Goal: Information Seeking & Learning: Check status

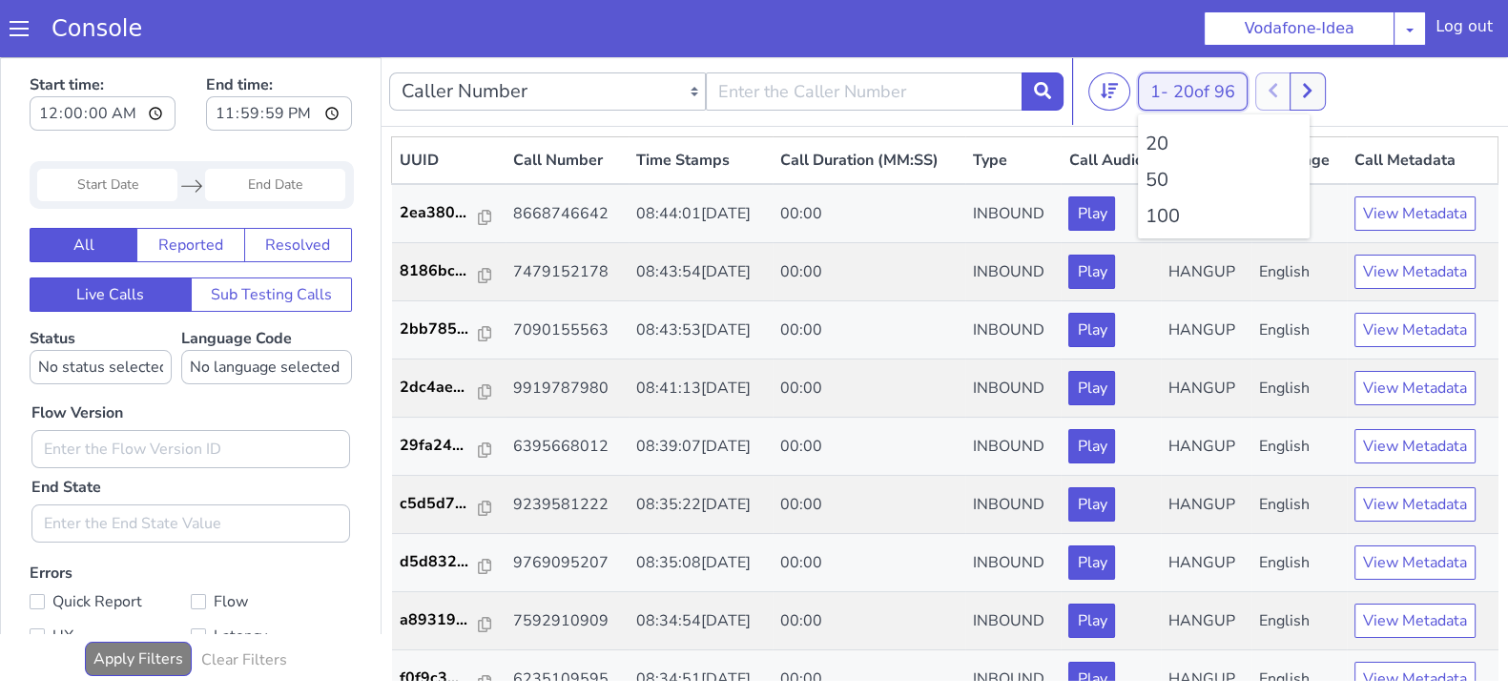
click at [1143, 102] on button "1 - 20 of 96" at bounding box center [1193, 91] width 110 height 38
click at [1161, 204] on li "100" at bounding box center [1223, 216] width 156 height 29
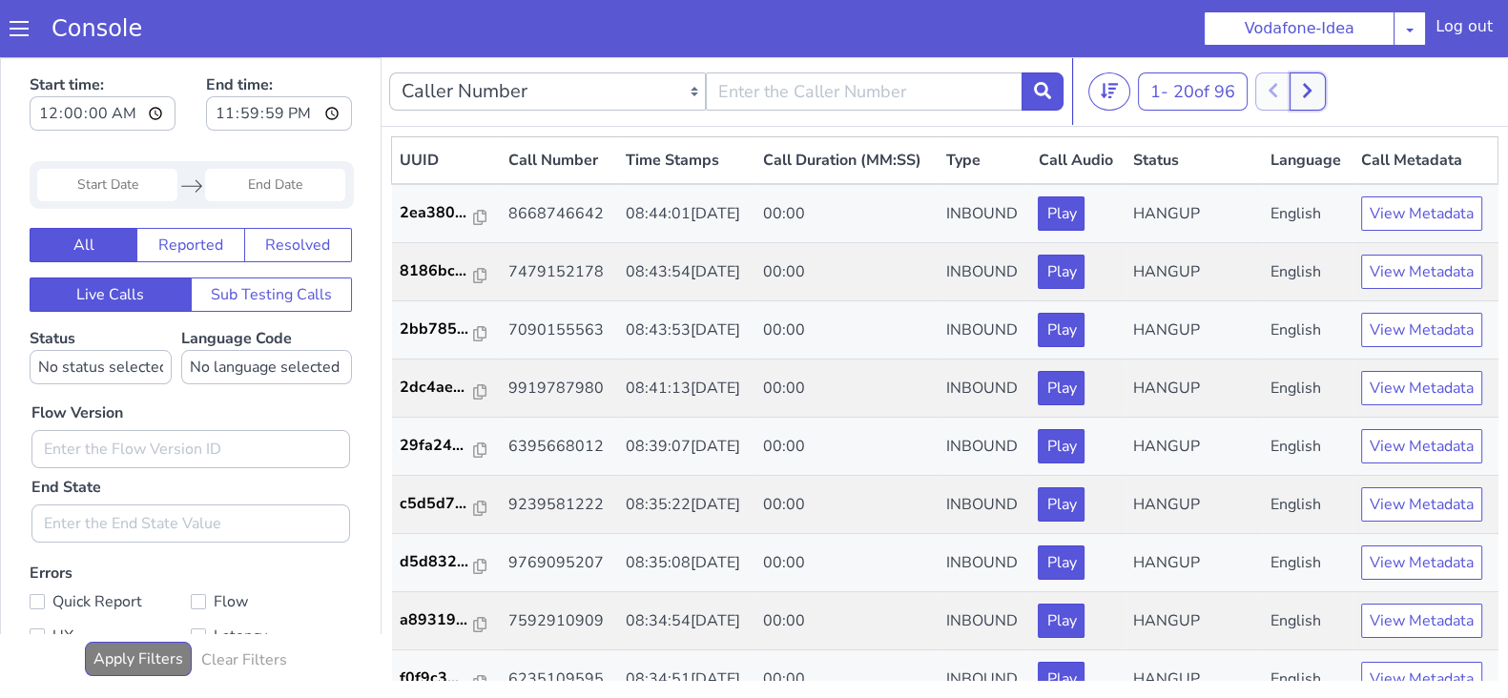
click at [1319, 94] on button at bounding box center [1306, 91] width 35 height 38
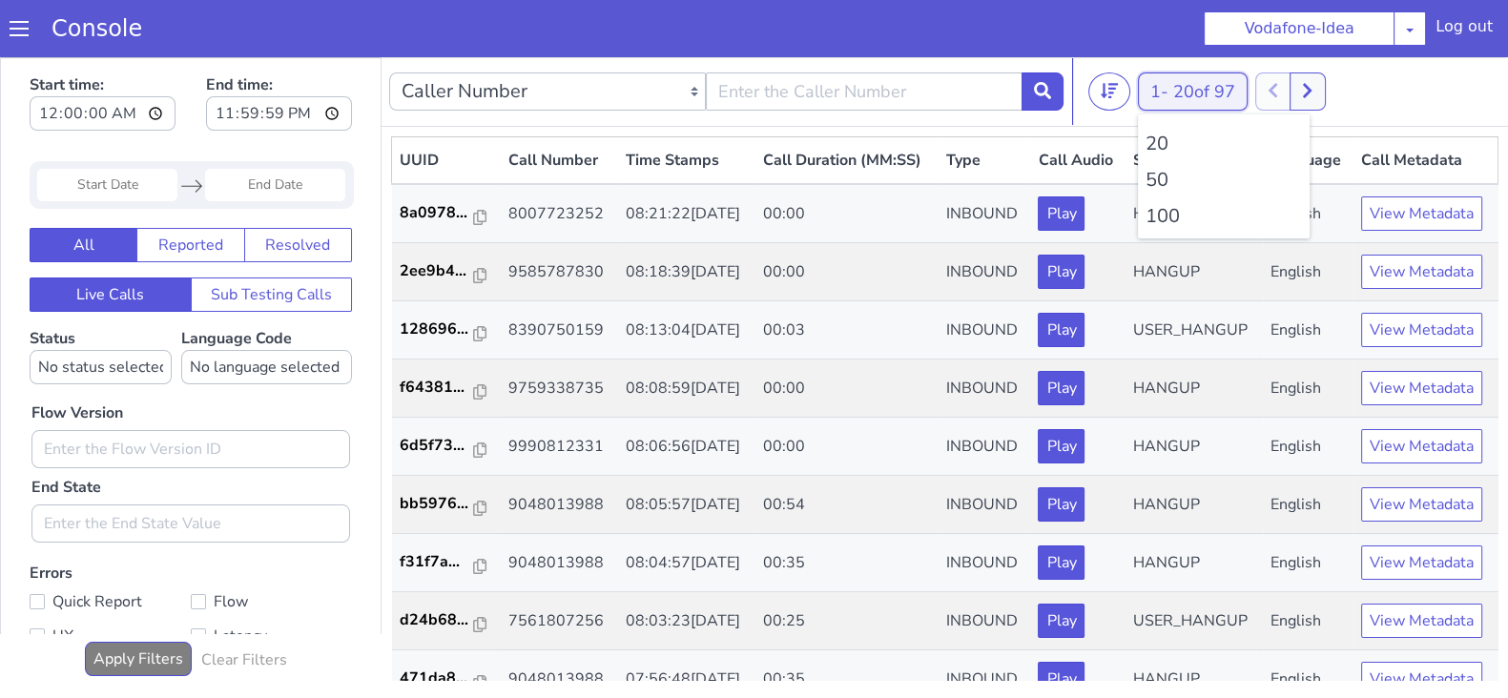
click at [1172, 83] on button "1 - 20 of 97" at bounding box center [1193, 91] width 110 height 38
click at [1158, 218] on li "100" at bounding box center [1223, 216] width 156 height 29
click at [1153, 83] on button "1 - 20 of 97" at bounding box center [1193, 91] width 110 height 38
click at [1153, 212] on li "100" at bounding box center [1223, 216] width 156 height 29
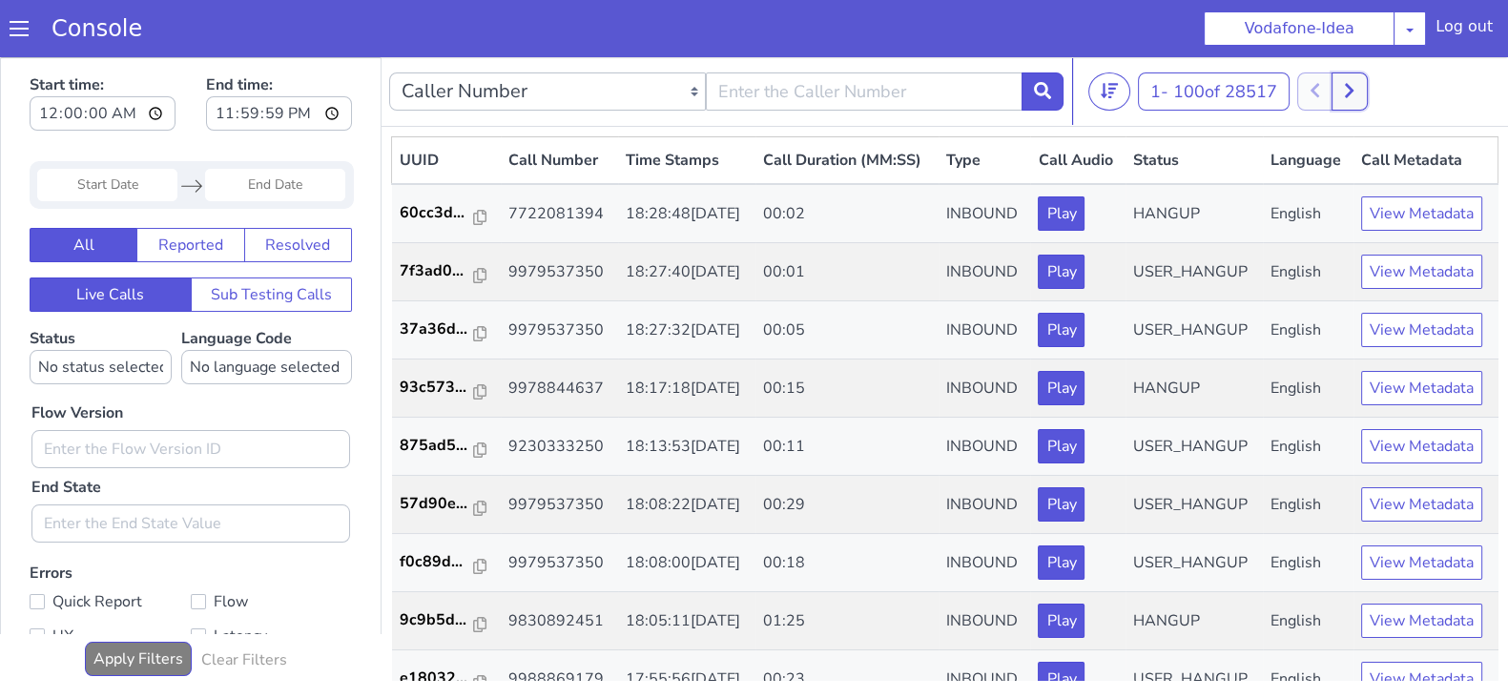
click at [1349, 82] on icon at bounding box center [1349, 90] width 10 height 17
click at [1330, 86] on button at bounding box center [1314, 91] width 35 height 38
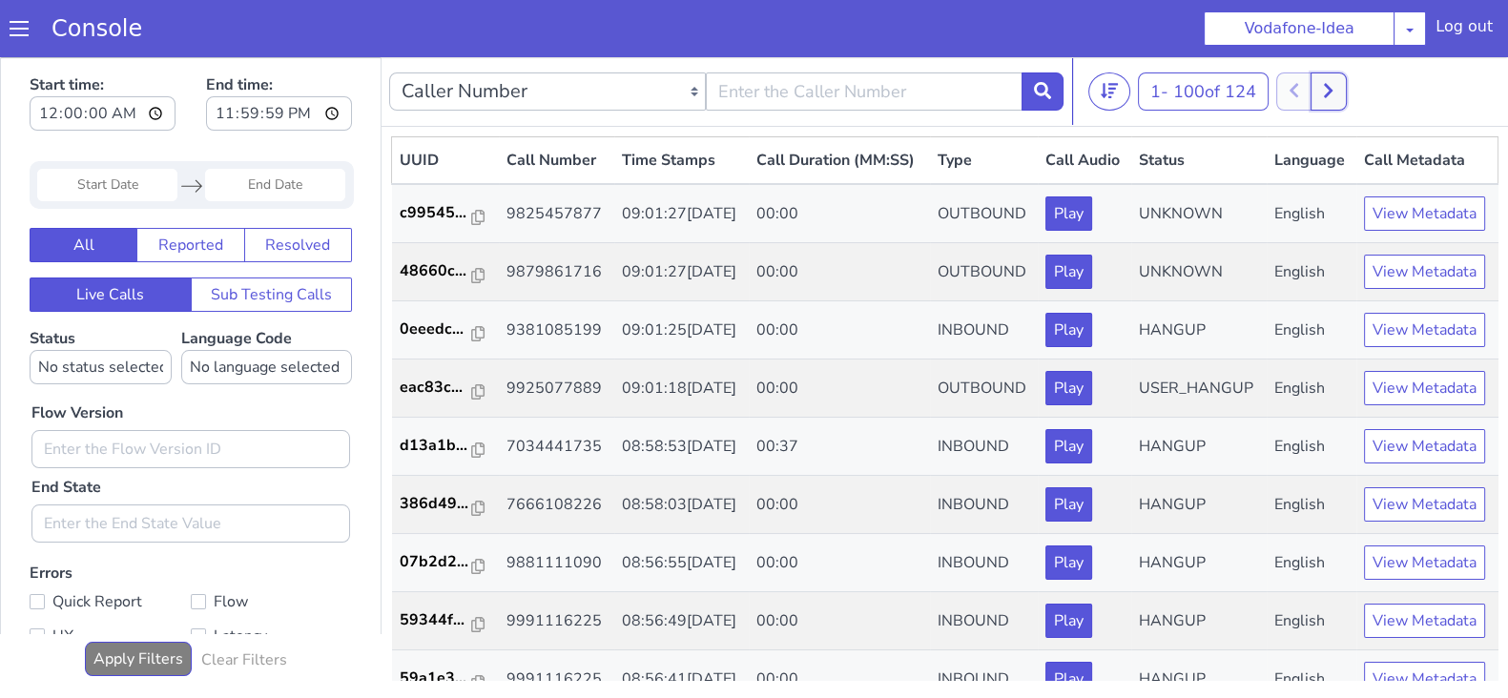
click at [1346, 93] on button at bounding box center [1327, 91] width 35 height 38
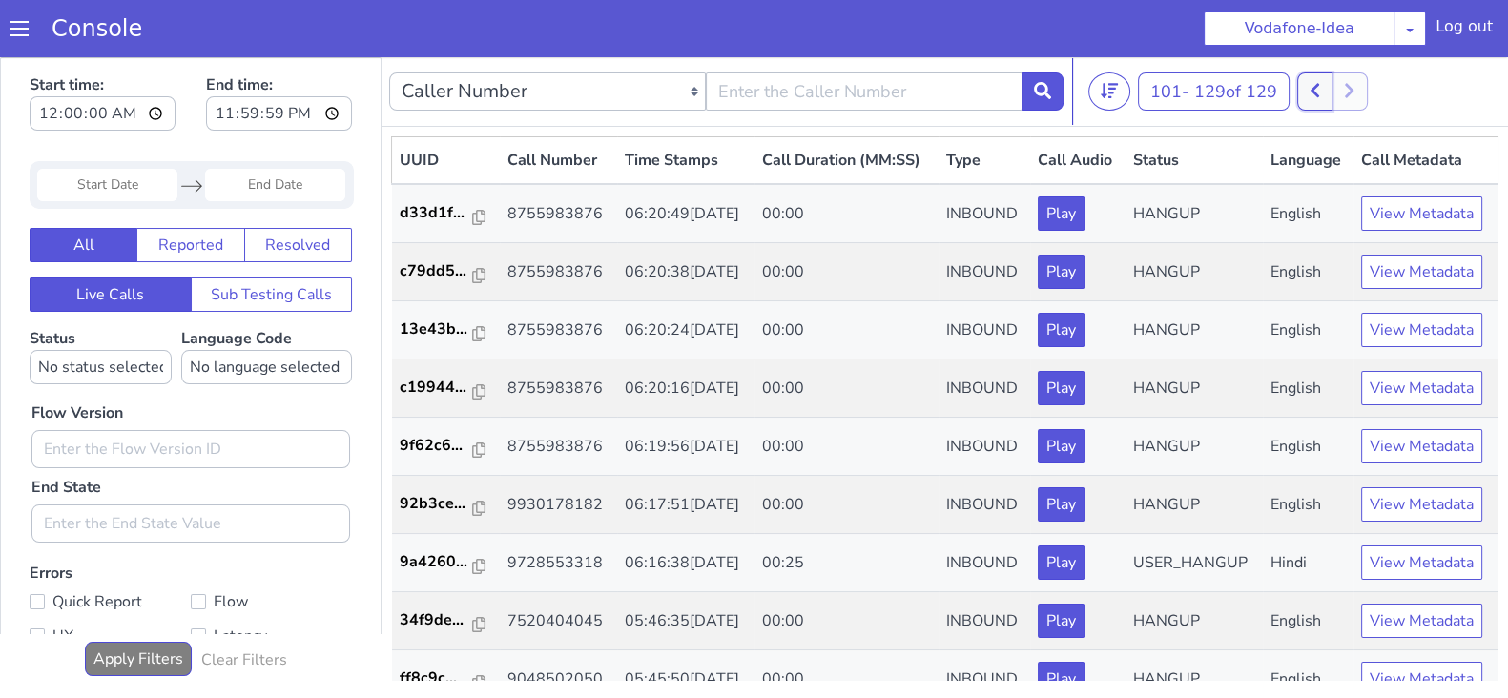
click at [1320, 91] on icon at bounding box center [1314, 90] width 10 height 17
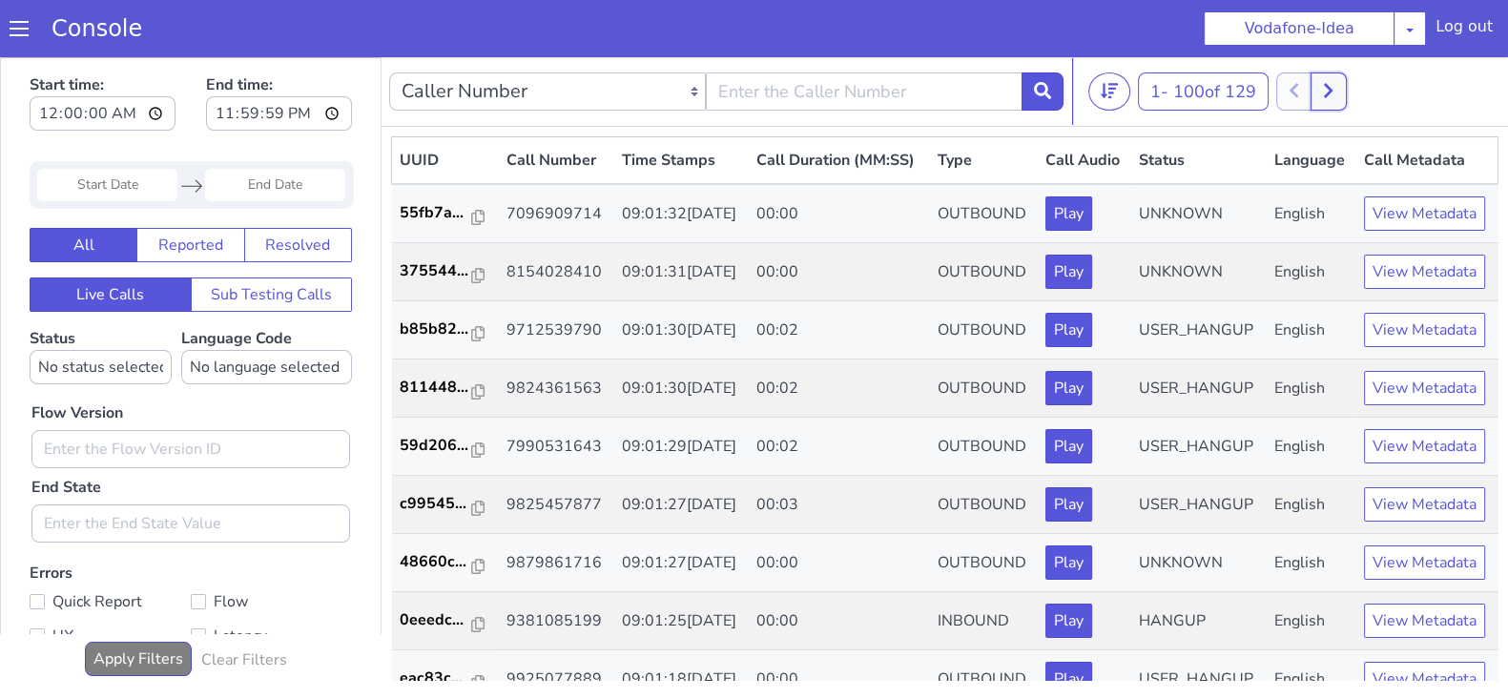
click at [1346, 87] on button at bounding box center [1327, 91] width 35 height 38
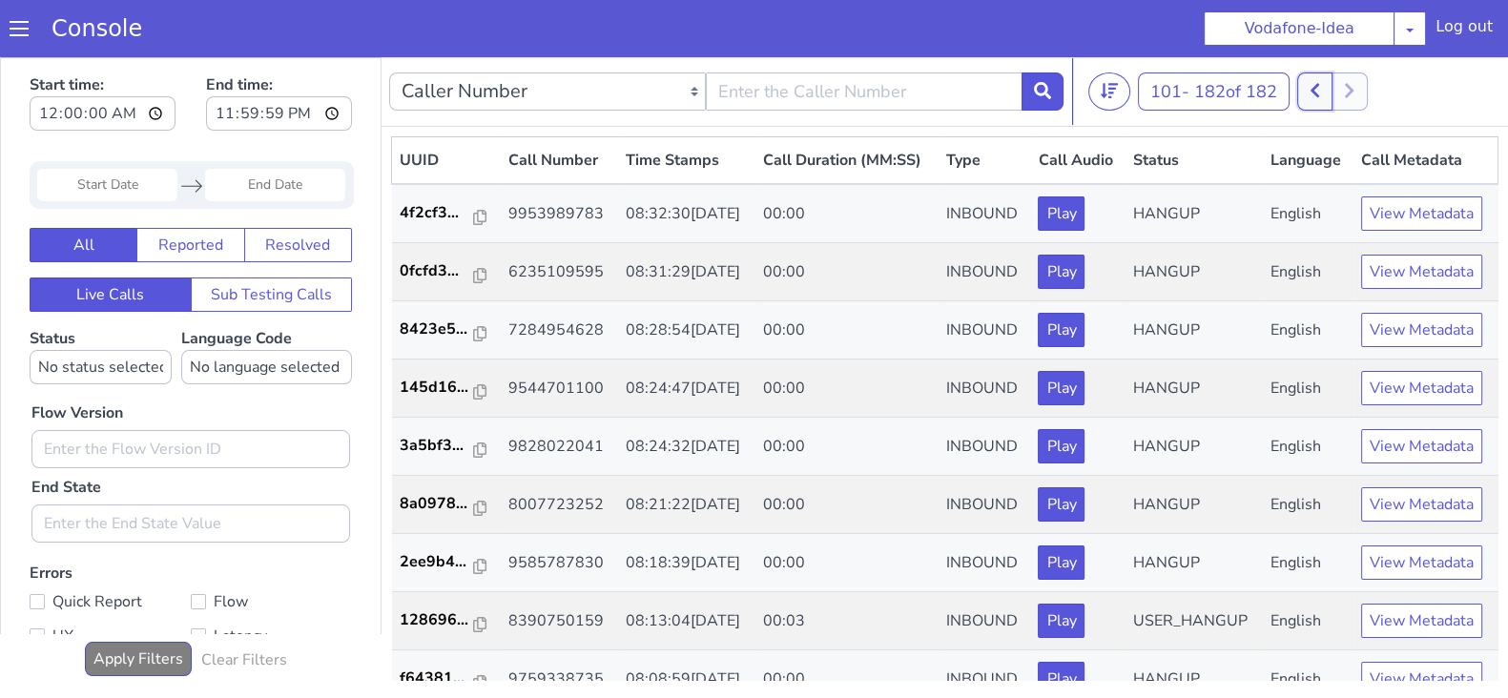
drag, startPoint x: 1310, startPoint y: 86, endPoint x: 1292, endPoint y: 62, distance: 29.9
click at [1310, 85] on button at bounding box center [1314, 91] width 35 height 38
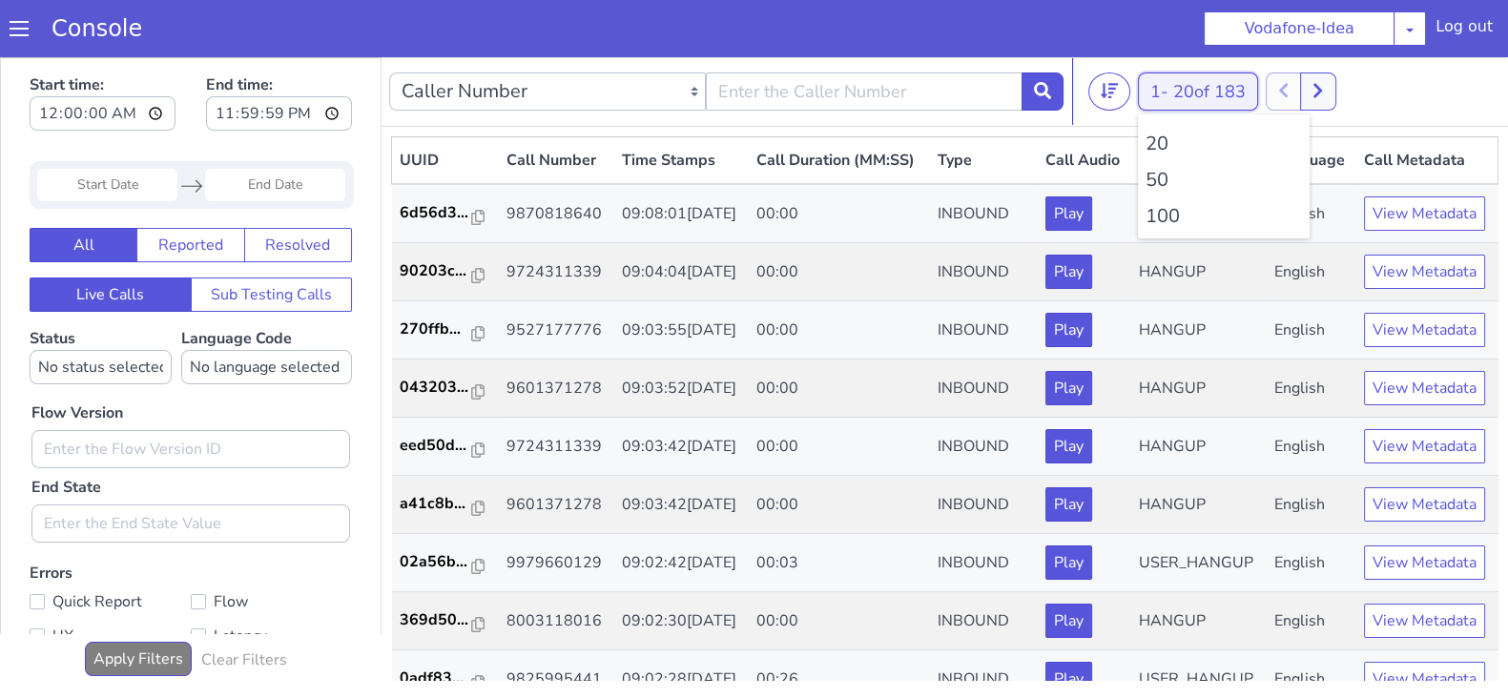
click at [1166, 89] on button "1 - 20 of 183" at bounding box center [1198, 91] width 120 height 38
click at [1158, 221] on li "100" at bounding box center [1223, 216] width 156 height 29
click at [1161, 217] on li "100" at bounding box center [1223, 216] width 156 height 29
click at [1318, 88] on icon at bounding box center [1317, 90] width 10 height 17
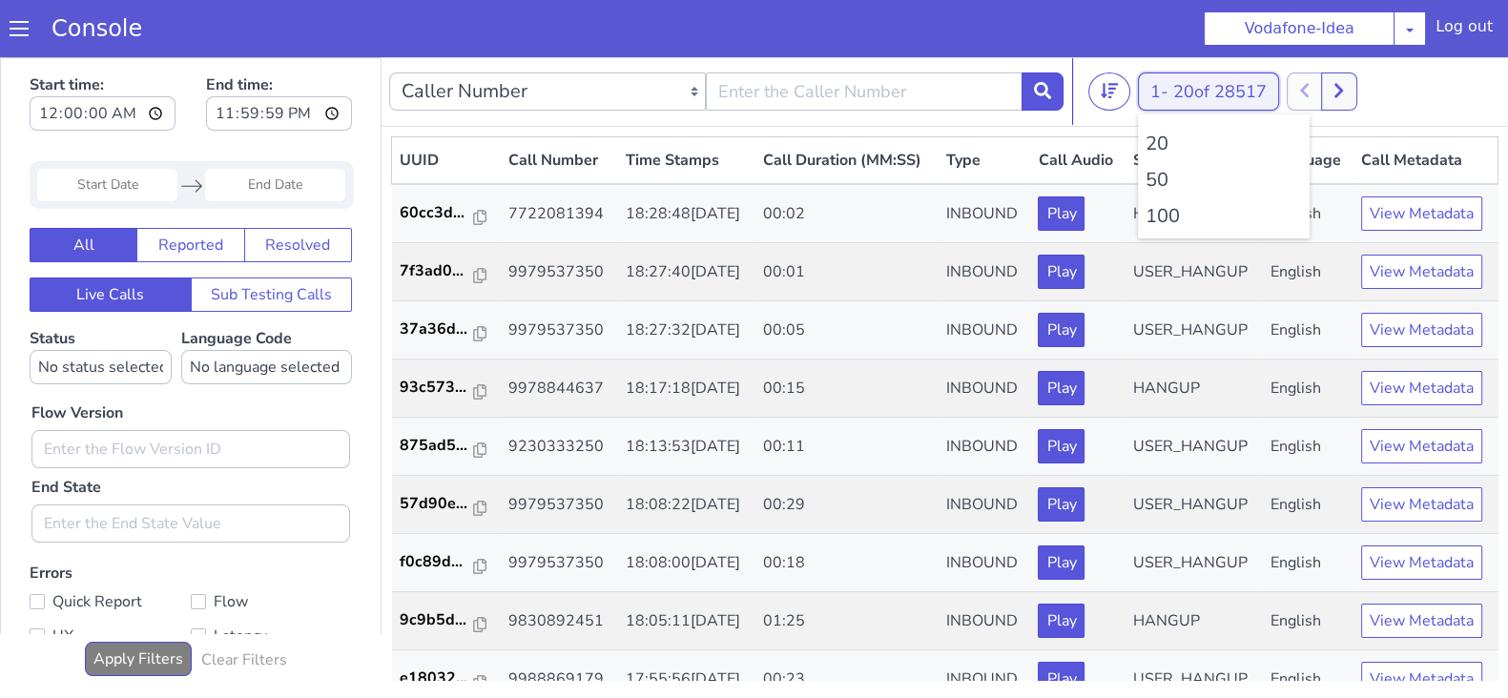
click at [1159, 92] on button "1 - 20 of 28517" at bounding box center [1208, 91] width 141 height 38
click at [1159, 222] on li "100" at bounding box center [1223, 216] width 156 height 29
click at [1348, 97] on icon at bounding box center [1349, 90] width 10 height 17
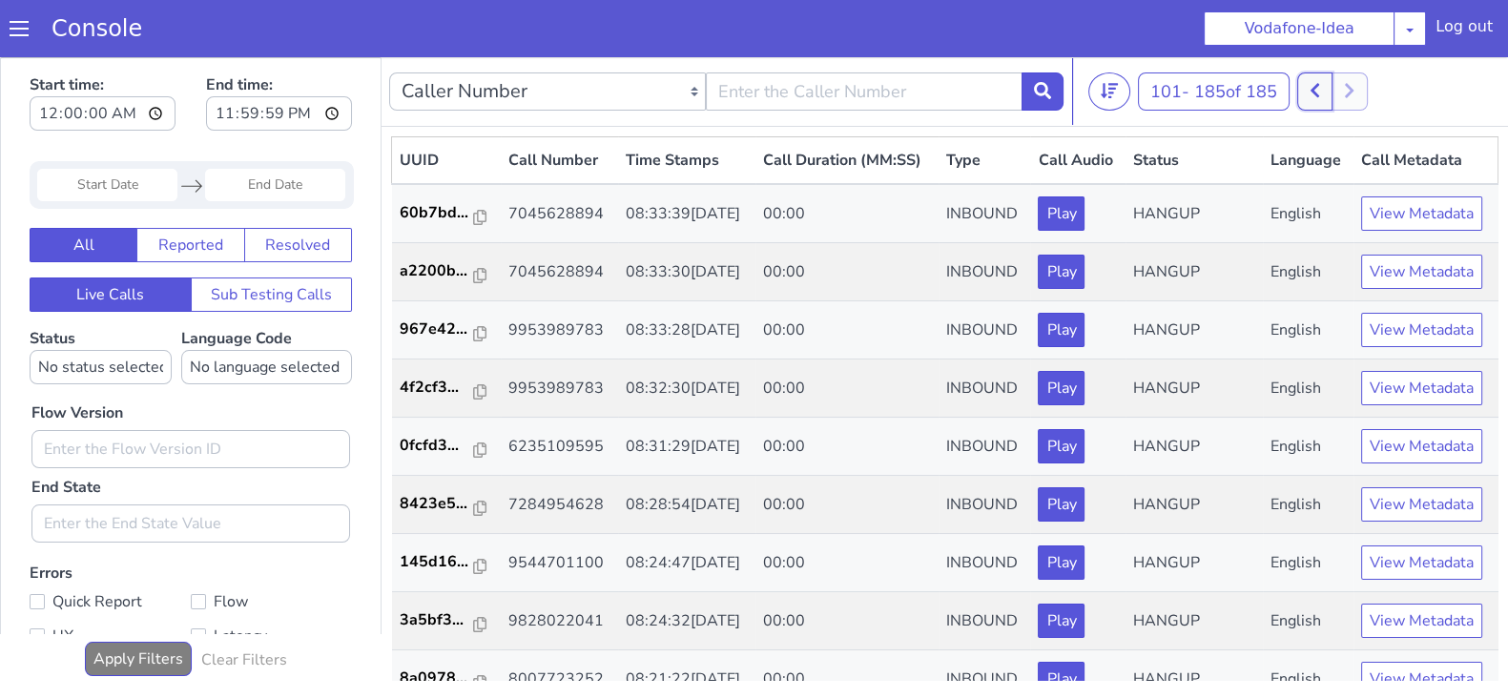
click at [1313, 99] on button at bounding box center [1314, 91] width 35 height 38
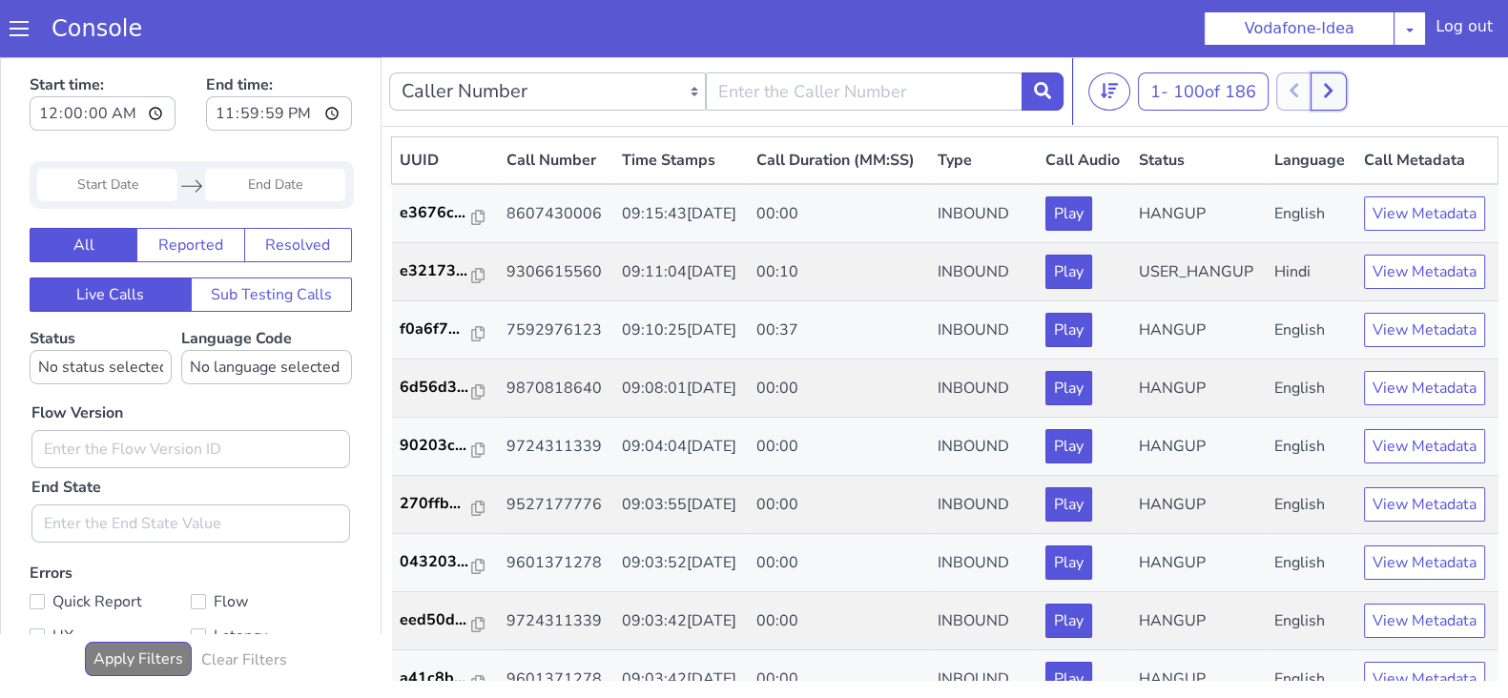
click at [1346, 95] on button at bounding box center [1327, 91] width 35 height 38
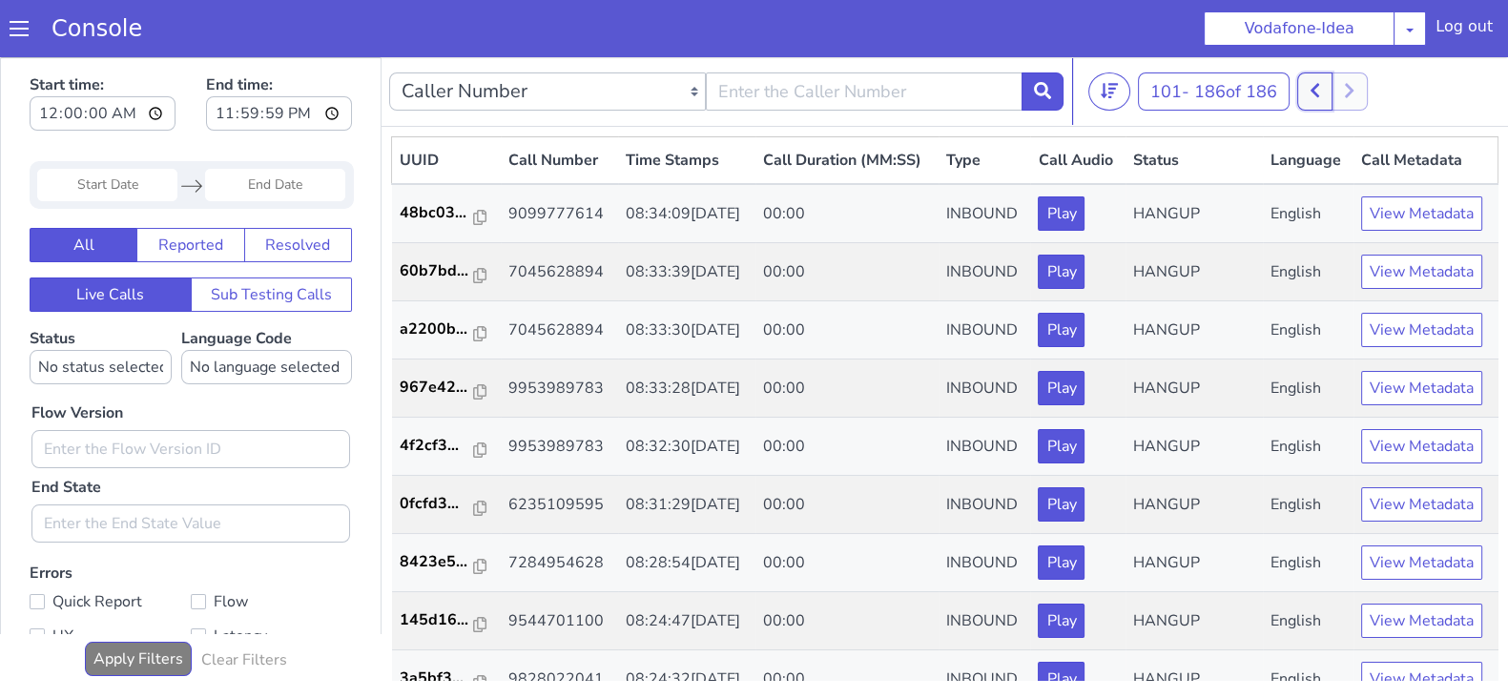
click at [1332, 87] on button at bounding box center [1314, 91] width 35 height 38
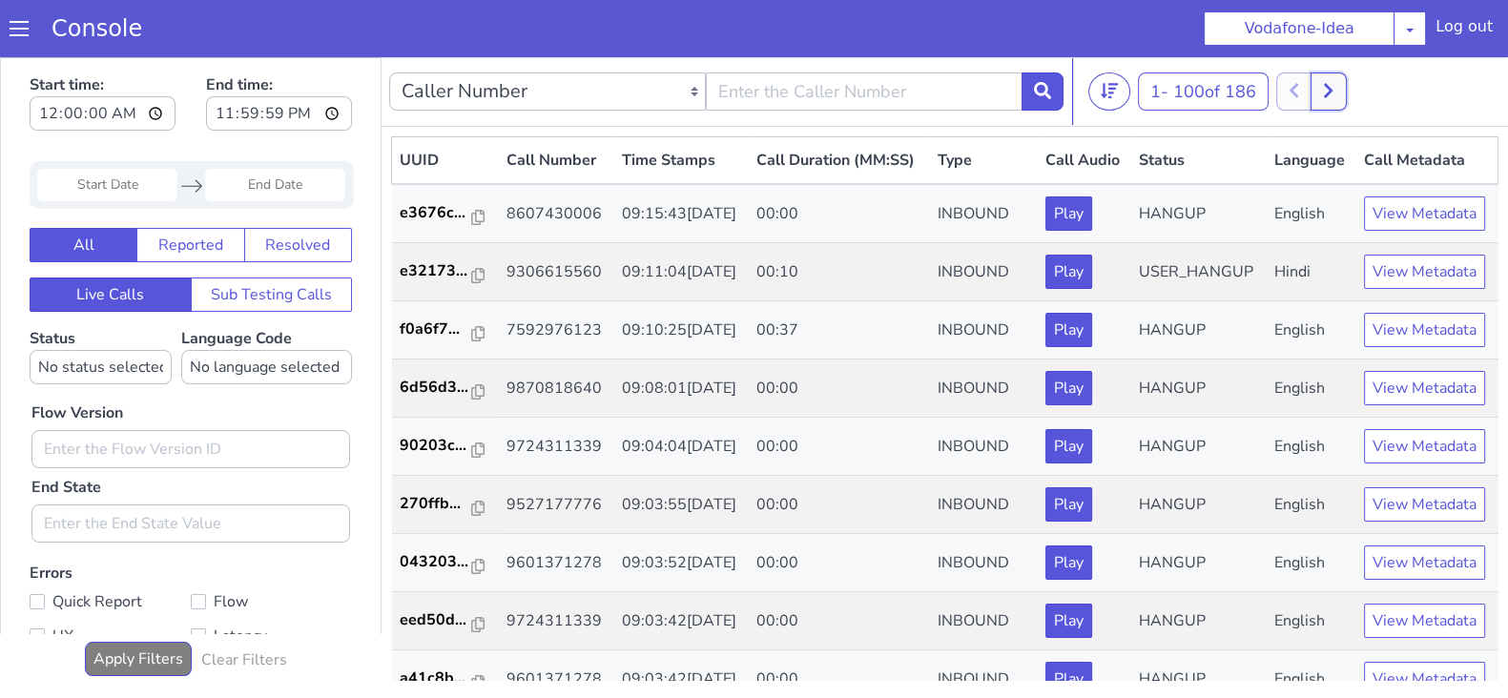
click at [1342, 75] on button at bounding box center [1327, 91] width 35 height 38
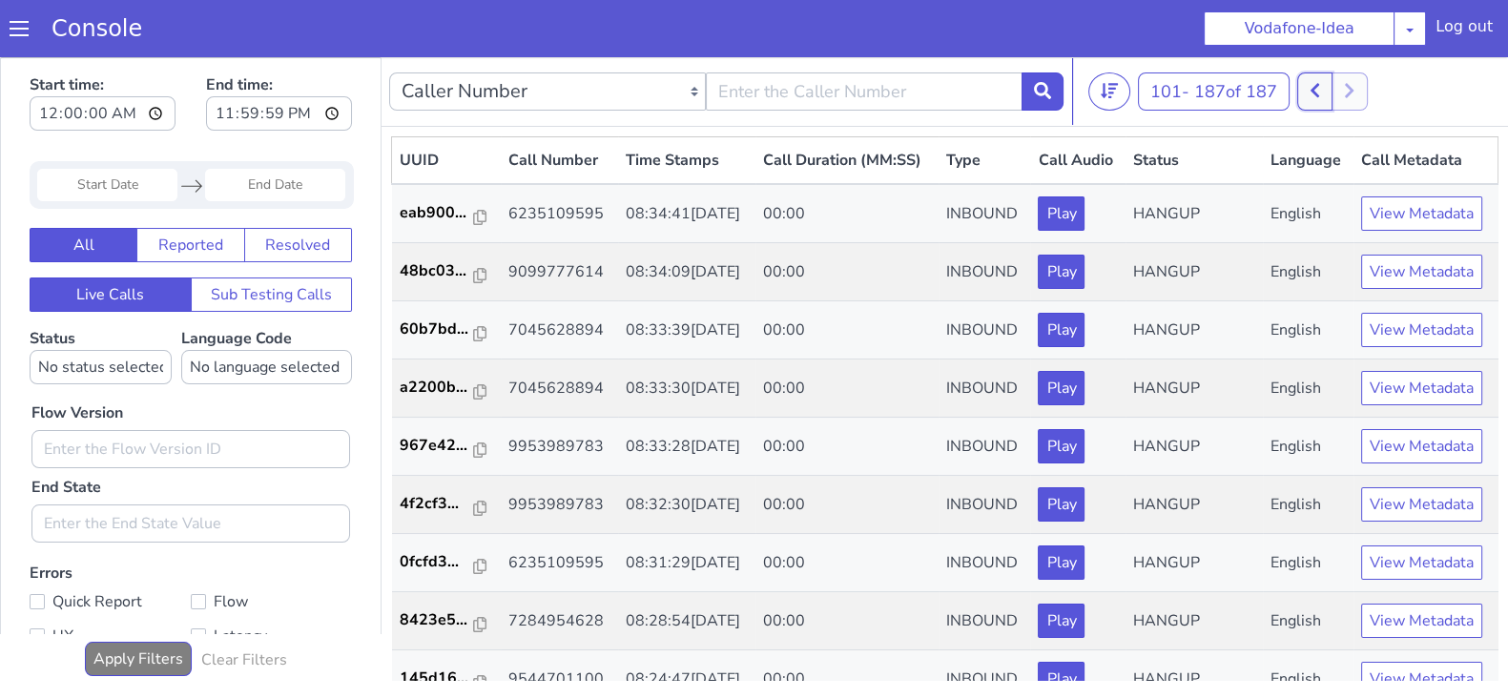
click at [1318, 91] on icon at bounding box center [1314, 90] width 10 height 17
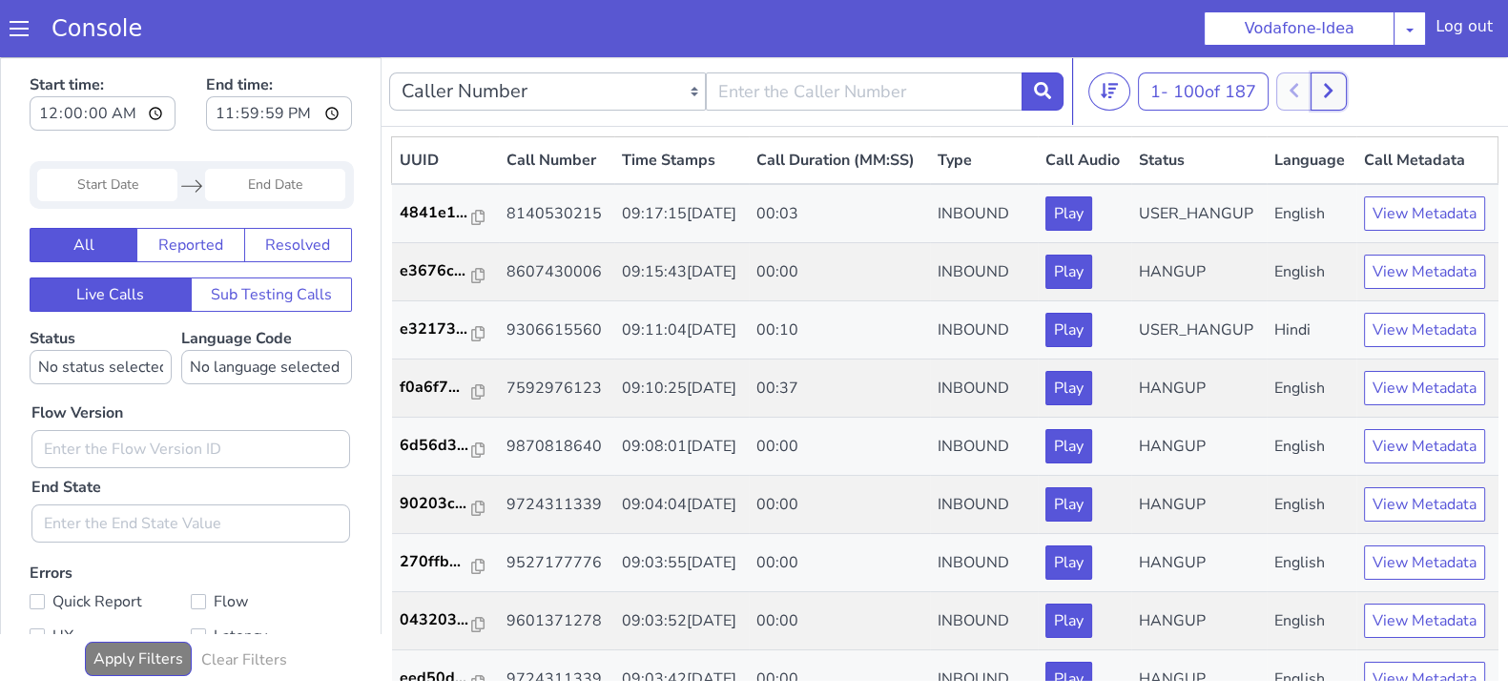
click at [1346, 85] on button at bounding box center [1327, 91] width 35 height 38
click at [1345, 89] on button at bounding box center [1348, 91] width 35 height 38
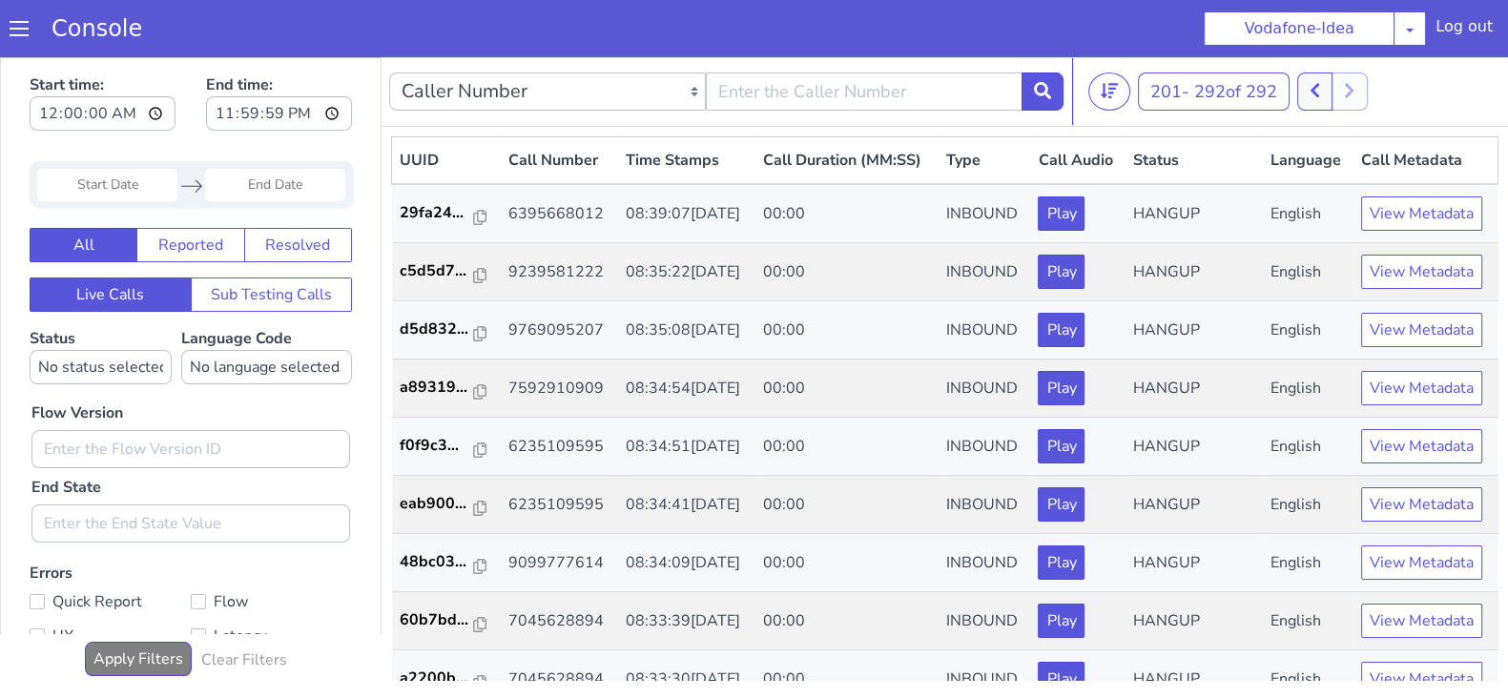
click at [1345, 91] on div at bounding box center [1332, 91] width 71 height 38
click at [1319, 86] on icon at bounding box center [1314, 91] width 9 height 14
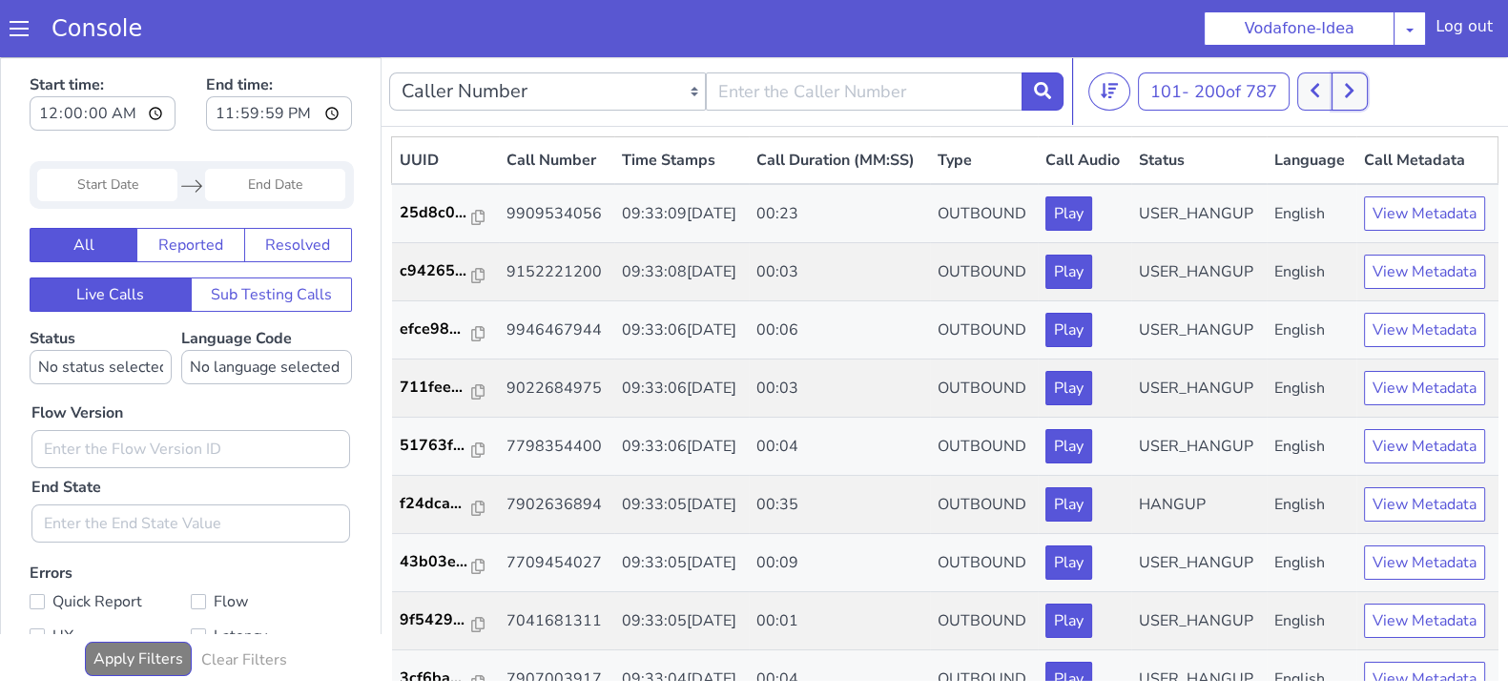
click at [1346, 90] on button at bounding box center [1348, 91] width 35 height 38
click at [1349, 82] on icon at bounding box center [1349, 90] width 10 height 17
